Goal: Find contact information: Find contact information

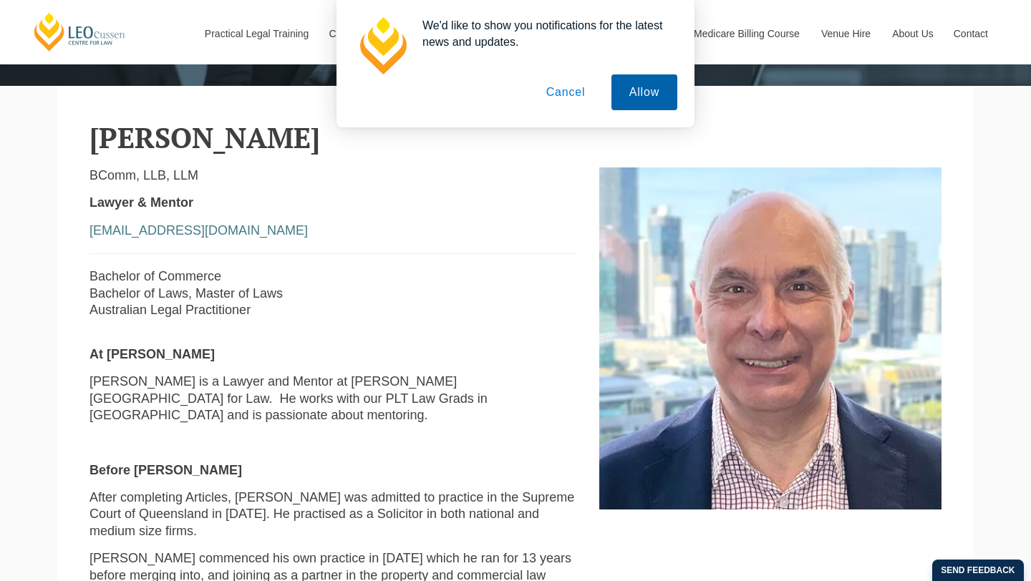
click at [643, 81] on button "Allow" at bounding box center [644, 92] width 66 height 36
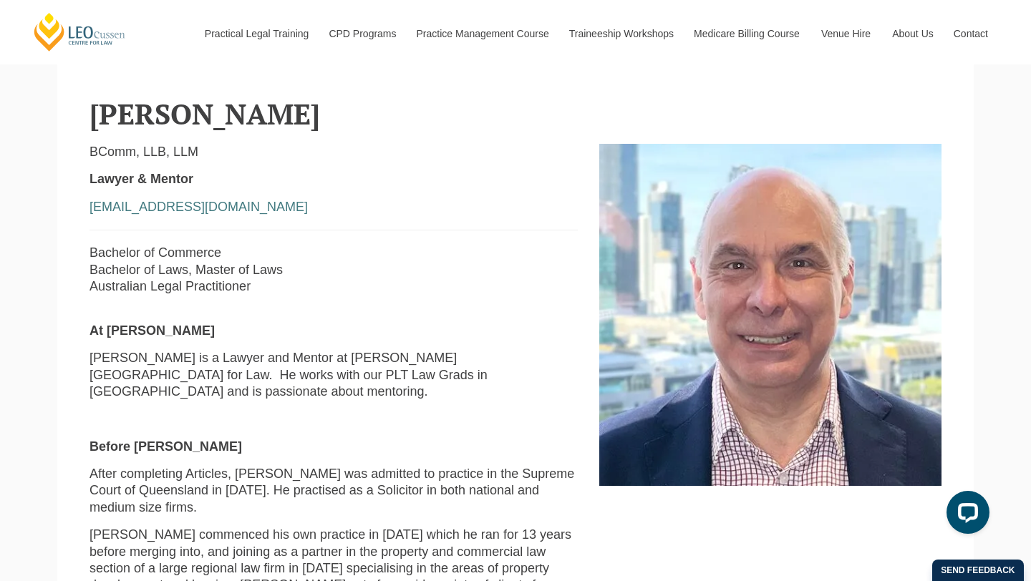
scroll to position [349, 0]
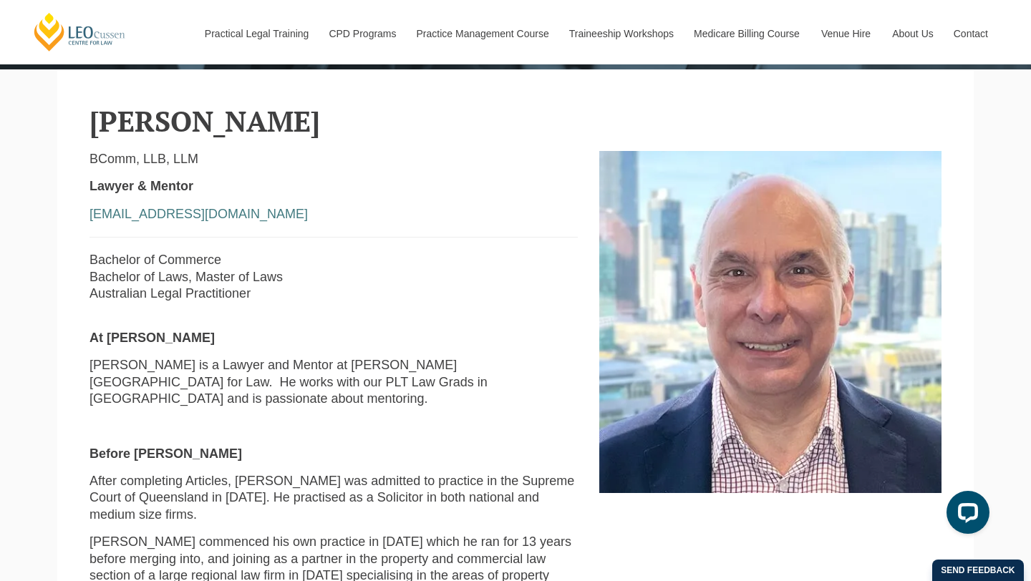
drag, startPoint x: 429, startPoint y: 136, endPoint x: 417, endPoint y: 506, distance: 370.2
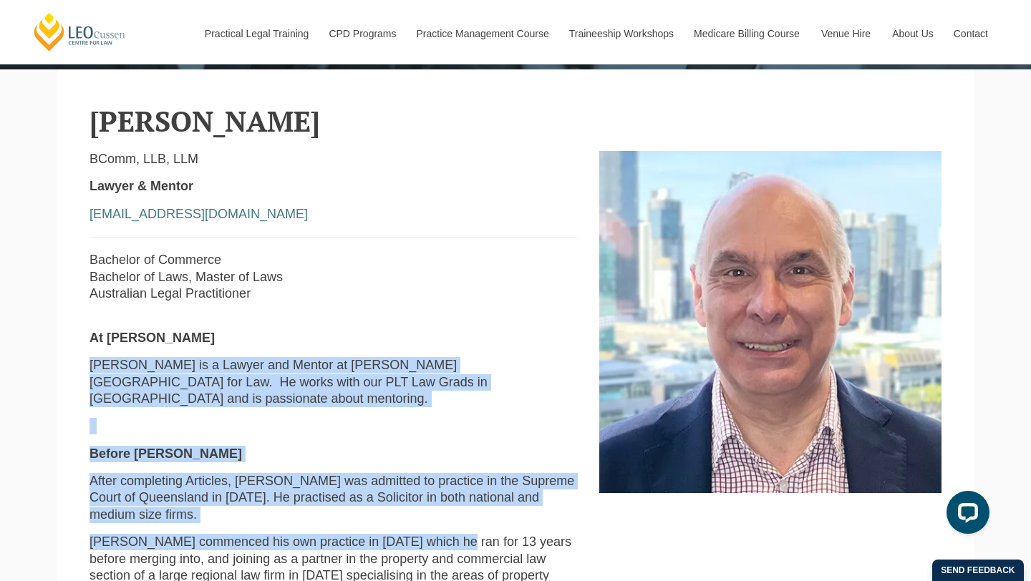
drag, startPoint x: 417, startPoint y: 506, endPoint x: 417, endPoint y: 355, distance: 151.0
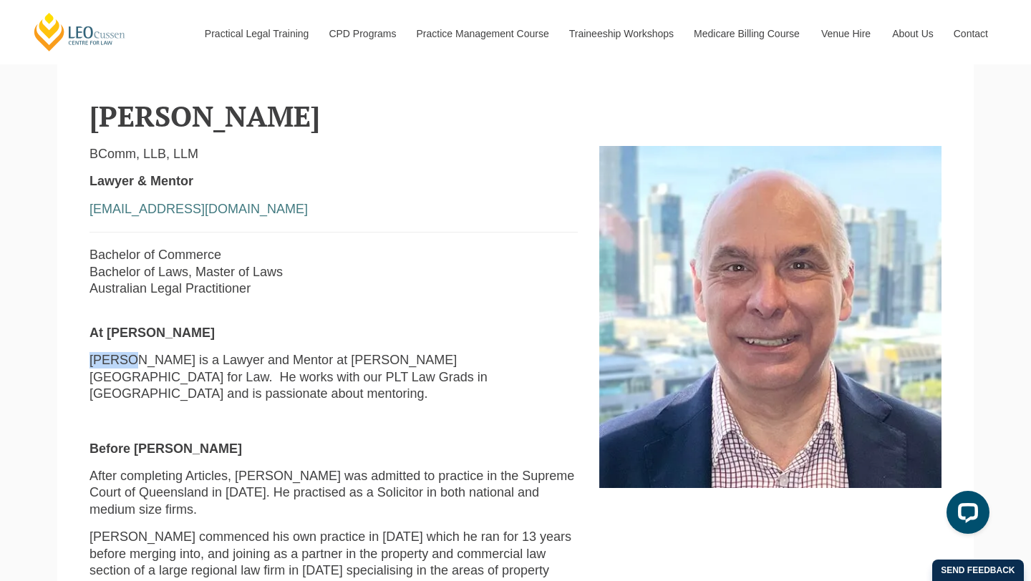
scroll to position [355, 0]
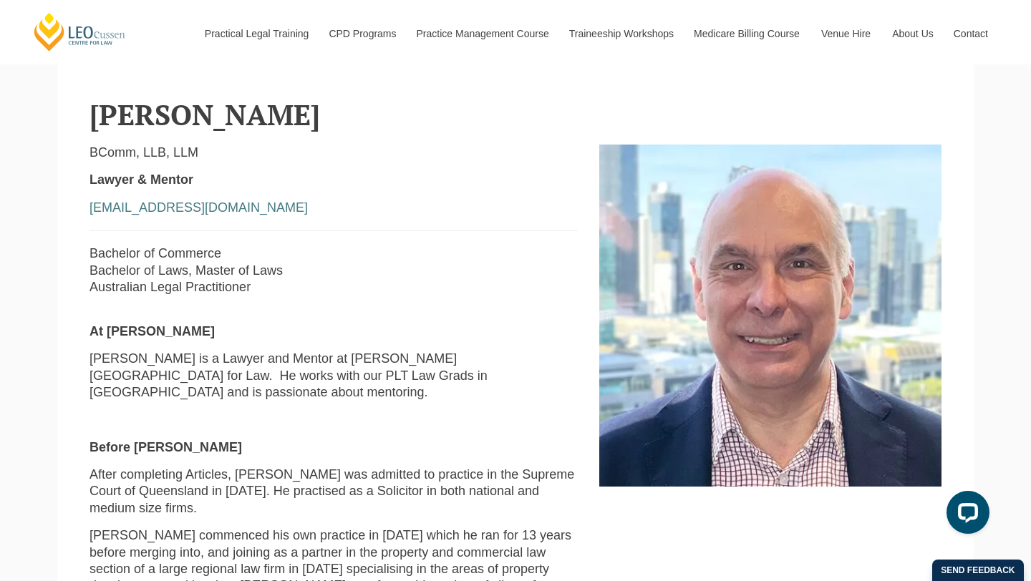
click at [417, 355] on p "Silvio is a Lawyer and Mentor at Leo Cussen Centre for Law. He works with our P…" at bounding box center [333, 376] width 488 height 50
